Goal: Task Accomplishment & Management: Use online tool/utility

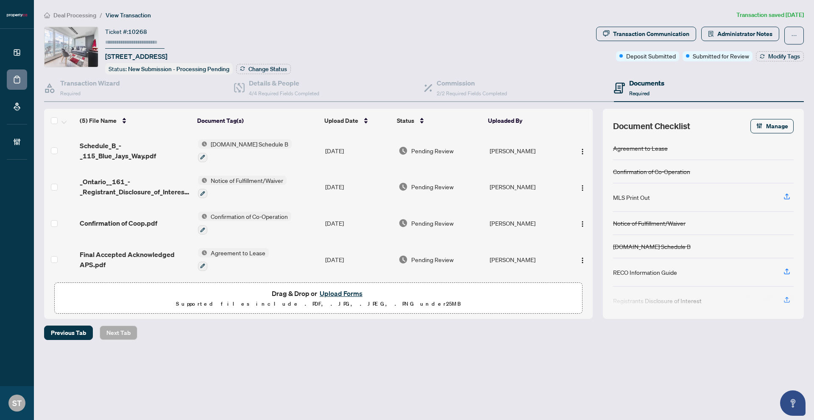
click at [78, 16] on span "Deal Processing" at bounding box center [74, 15] width 43 height 8
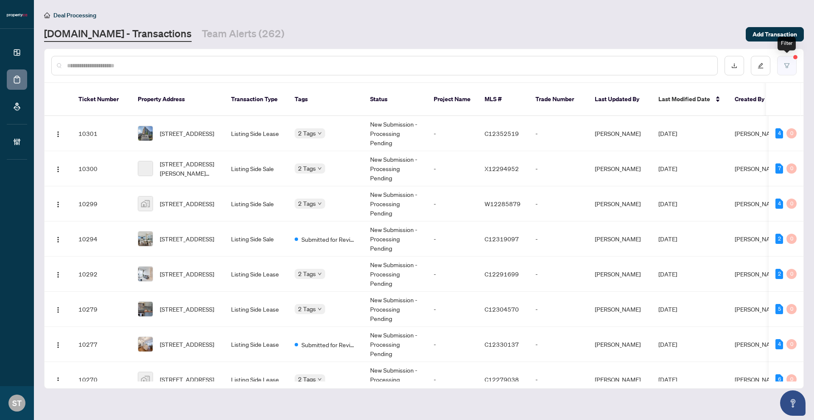
click at [795, 63] on button "button" at bounding box center [786, 65] width 19 height 19
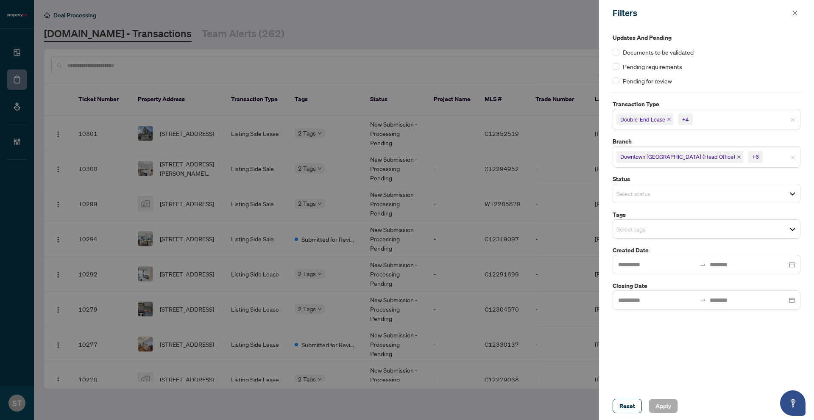
click at [523, 31] on div at bounding box center [407, 210] width 814 height 420
click at [793, 14] on icon "close" at bounding box center [795, 13] width 6 height 6
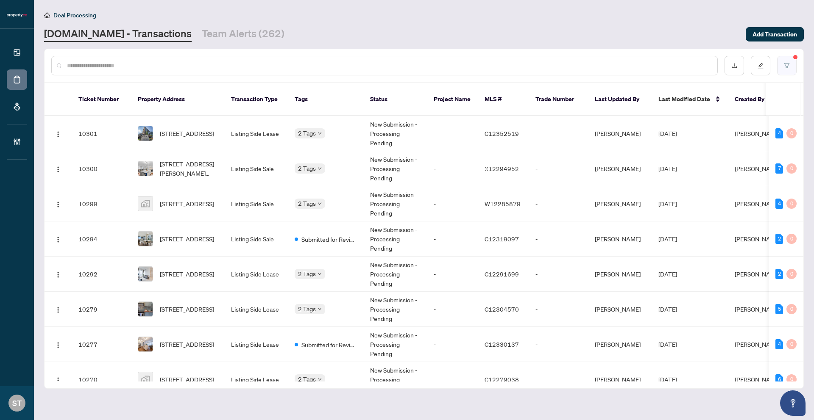
click at [784, 69] on button "button" at bounding box center [786, 65] width 19 height 19
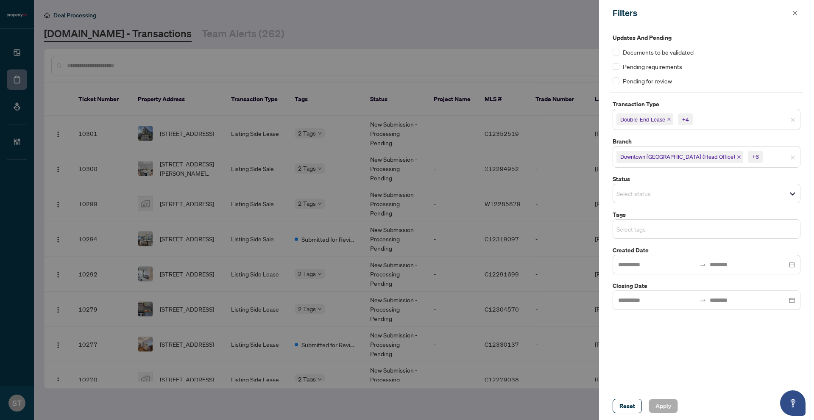
click at [673, 228] on input "search" at bounding box center [645, 229] width 59 height 10
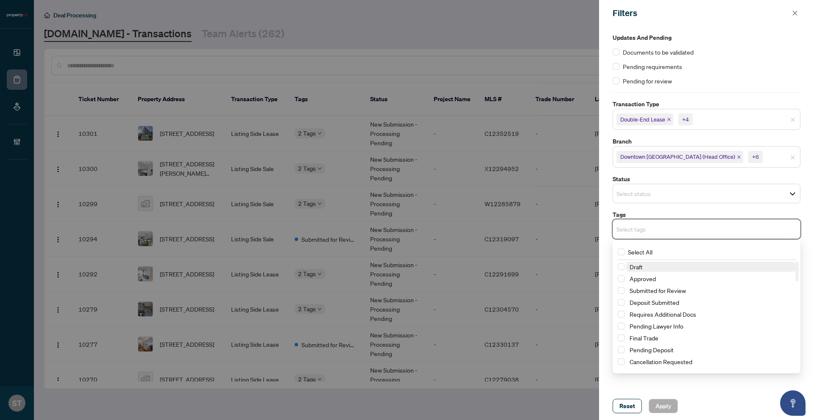
click at [672, 226] on input "search" at bounding box center [645, 229] width 59 height 10
click at [675, 194] on input "search" at bounding box center [645, 194] width 59 height 10
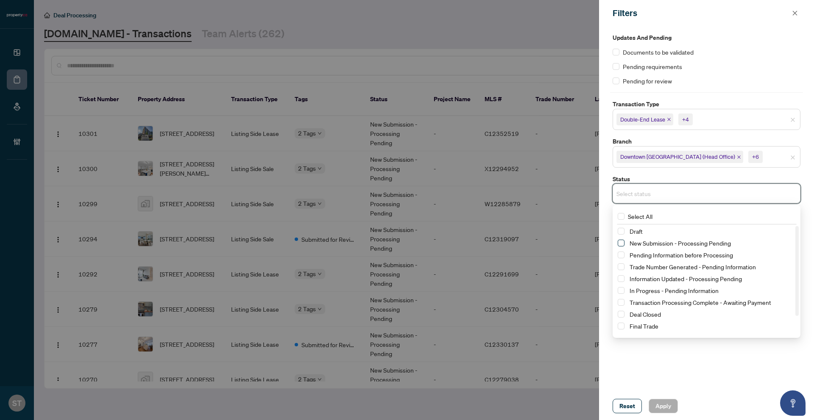
click at [623, 245] on span "Select New Submission - Processing Pending" at bounding box center [620, 243] width 7 height 7
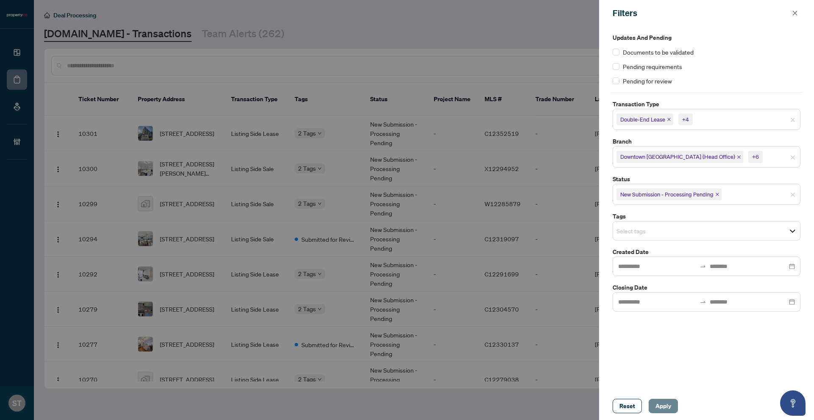
click at [662, 402] on span "Apply" at bounding box center [663, 407] width 16 height 14
